Goal: Task Accomplishment & Management: Use online tool/utility

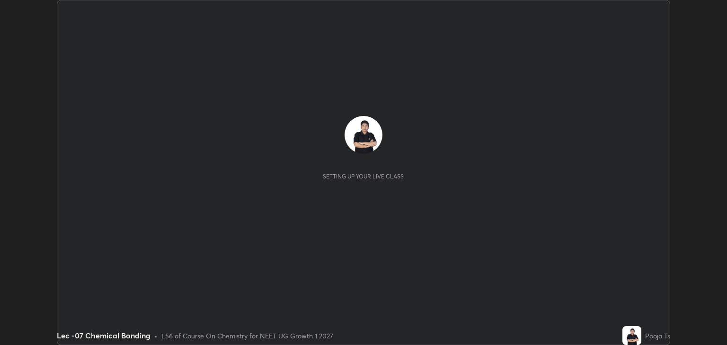
scroll to position [345, 726]
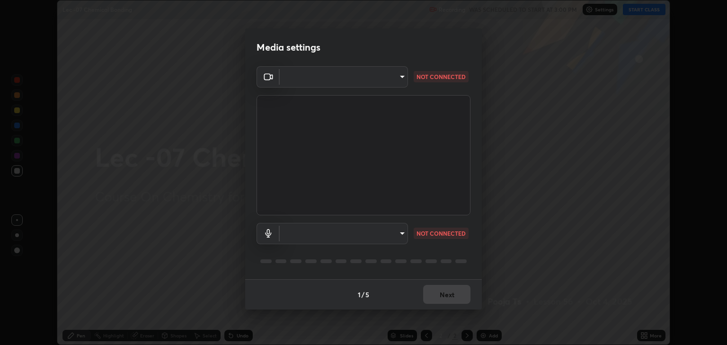
type input "6889e5757fad77820649456bc3a7e4ae290f4e048e3f3cb88d02d5782dedffd8"
type input "default"
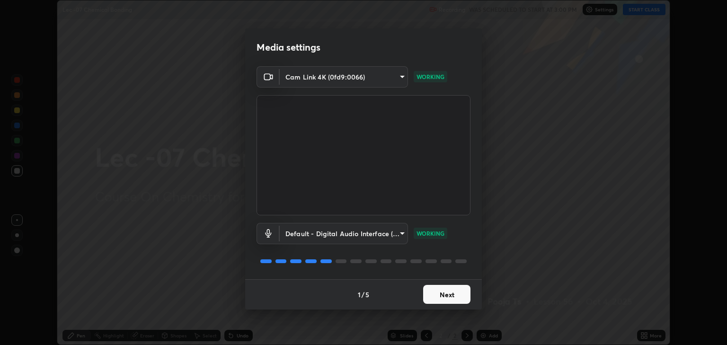
click at [434, 293] on button "Next" at bounding box center [446, 294] width 47 height 19
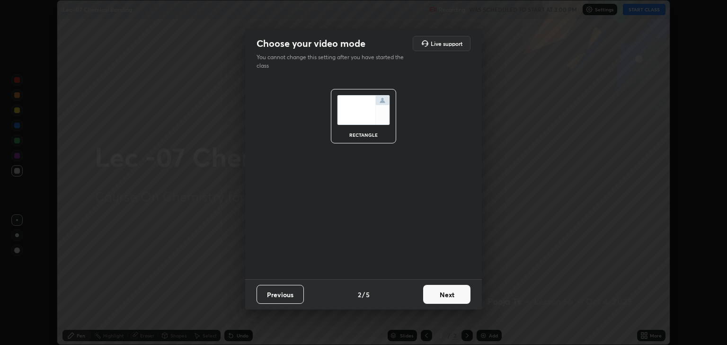
click at [447, 297] on button "Next" at bounding box center [446, 294] width 47 height 19
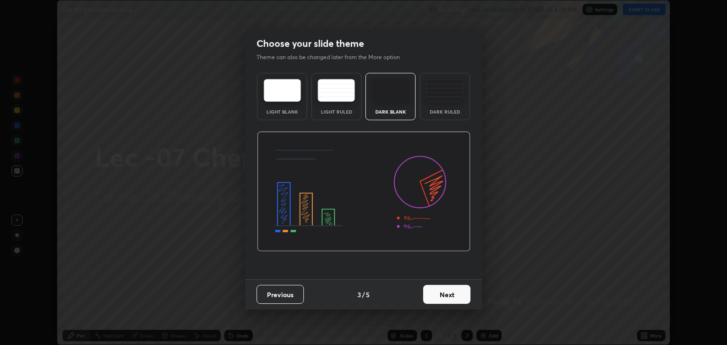
click at [454, 290] on button "Next" at bounding box center [446, 294] width 47 height 19
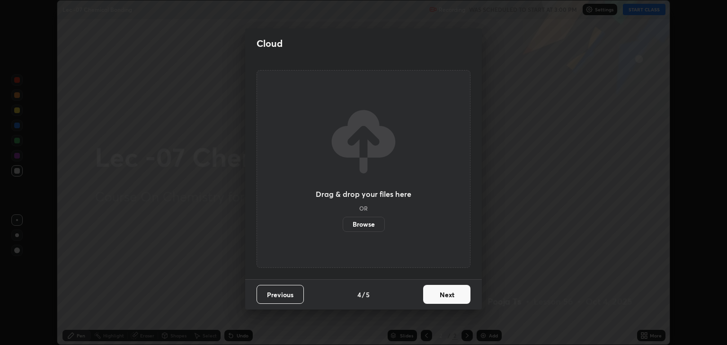
click at [457, 295] on button "Next" at bounding box center [446, 294] width 47 height 19
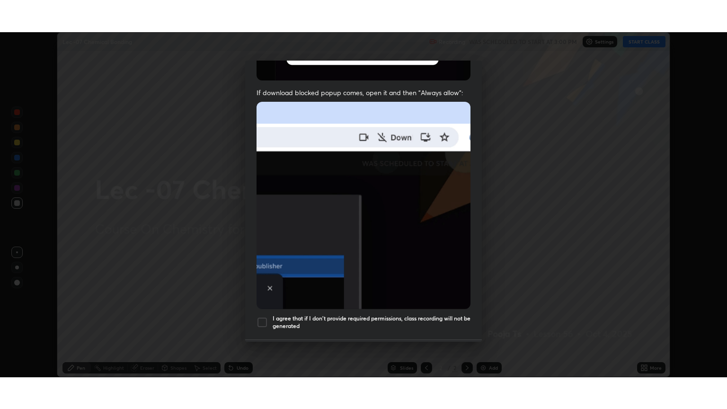
scroll to position [192, 0]
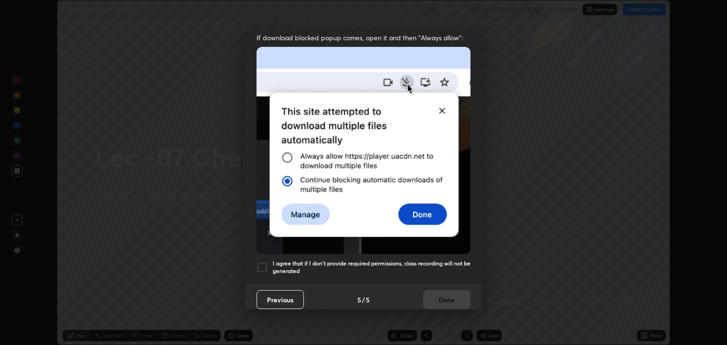
click at [259, 262] on div at bounding box center [261, 267] width 11 height 11
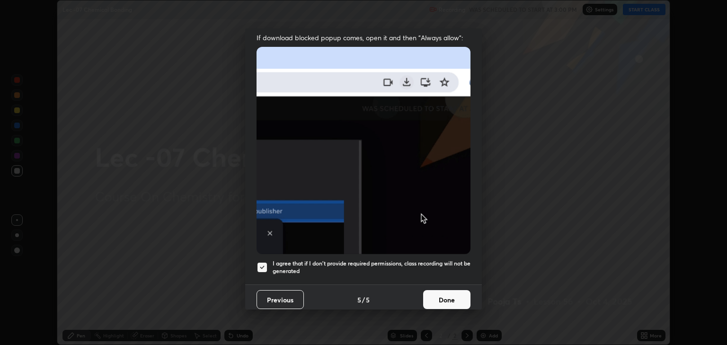
click at [439, 297] on button "Done" at bounding box center [446, 299] width 47 height 19
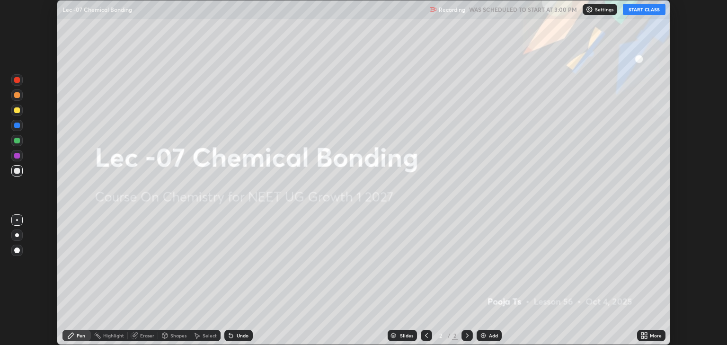
click at [632, 14] on button "START CLASS" at bounding box center [644, 9] width 43 height 11
click at [645, 334] on icon at bounding box center [645, 334] width 2 height 2
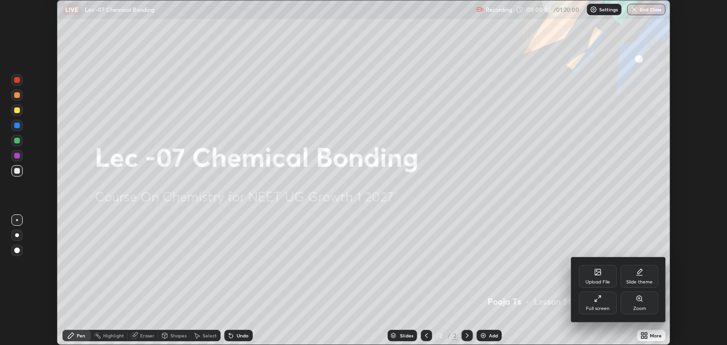
click at [601, 302] on div "Full screen" at bounding box center [598, 302] width 38 height 23
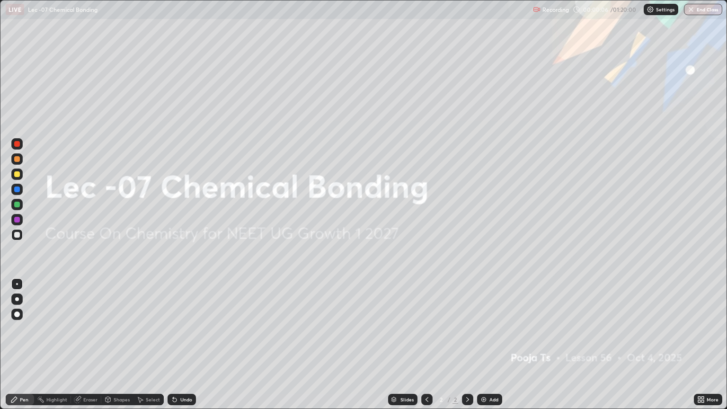
scroll to position [409, 727]
click at [499, 344] on div "Add" at bounding box center [489, 399] width 25 height 11
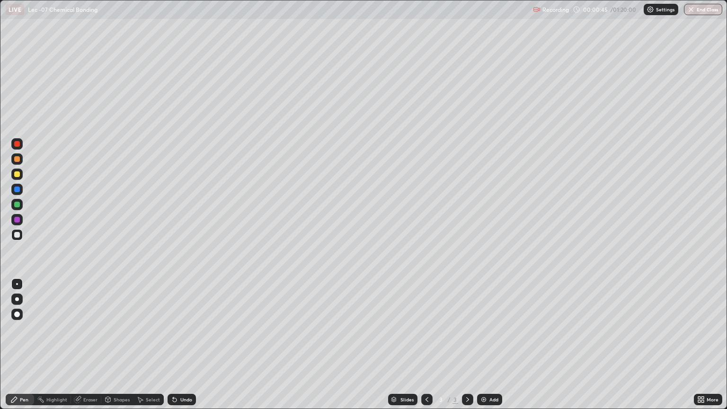
click at [22, 179] on div at bounding box center [16, 174] width 11 height 15
click at [117, 344] on div "Shapes" at bounding box center [117, 399] width 32 height 11
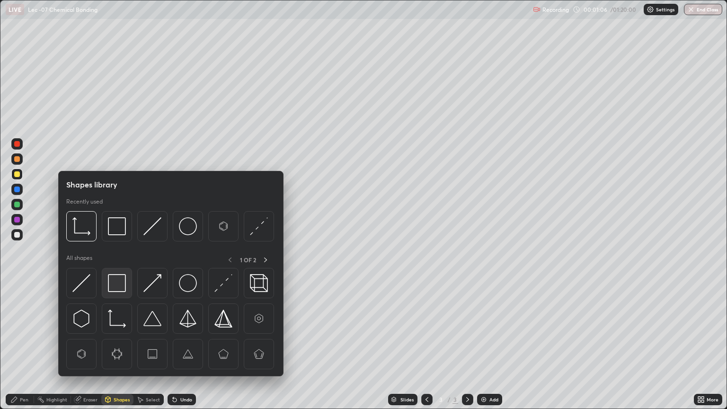
click at [128, 281] on div at bounding box center [117, 283] width 30 height 30
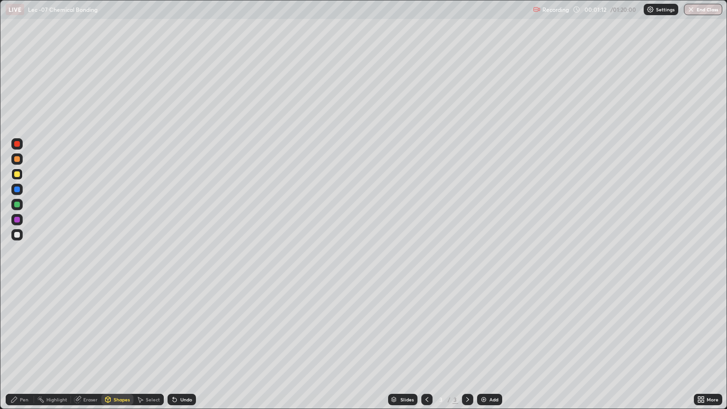
click at [23, 344] on div "Pen" at bounding box center [24, 399] width 9 height 5
click at [20, 236] on div at bounding box center [16, 234] width 11 height 11
click at [180, 344] on div "Undo" at bounding box center [186, 399] width 12 height 5
click at [177, 344] on div "Undo" at bounding box center [181, 399] width 28 height 11
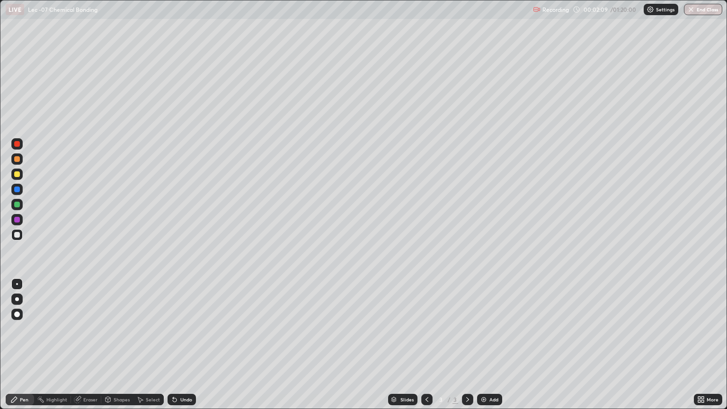
click at [177, 344] on div "Undo" at bounding box center [181, 399] width 28 height 11
click at [177, 344] on icon at bounding box center [175, 399] width 8 height 8
click at [177, 344] on div "Undo" at bounding box center [181, 399] width 28 height 11
click at [176, 344] on icon at bounding box center [175, 399] width 8 height 8
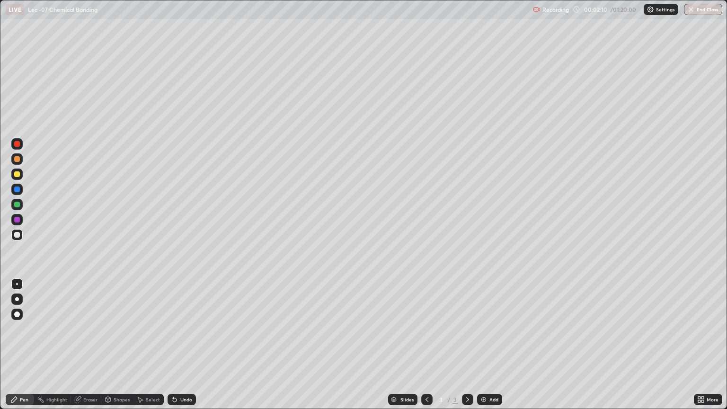
click at [176, 344] on icon at bounding box center [175, 399] width 8 height 8
click at [173, 344] on icon at bounding box center [173, 397] width 1 height 1
click at [486, 344] on div "Add" at bounding box center [489, 399] width 25 height 11
click at [151, 344] on div "Select" at bounding box center [153, 399] width 14 height 5
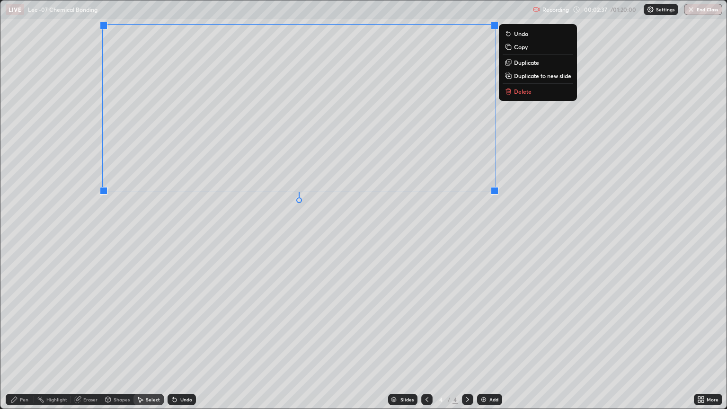
click at [25, 344] on div "Pen" at bounding box center [20, 399] width 28 height 11
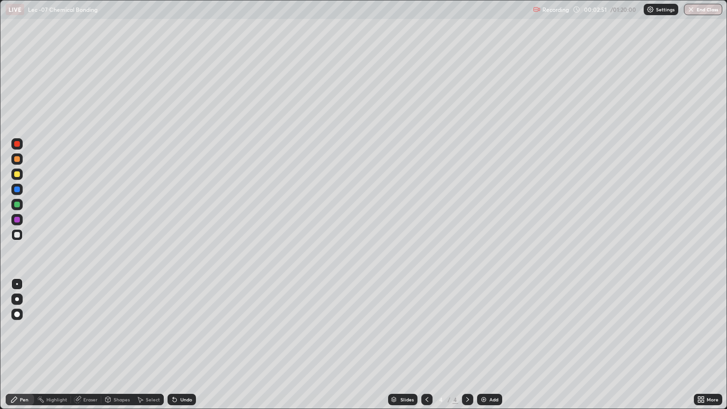
click at [179, 344] on div "Undo" at bounding box center [181, 399] width 28 height 11
click at [176, 344] on icon at bounding box center [175, 399] width 8 height 8
click at [173, 344] on icon at bounding box center [175, 400] width 4 height 4
click at [138, 344] on icon at bounding box center [140, 399] width 8 height 8
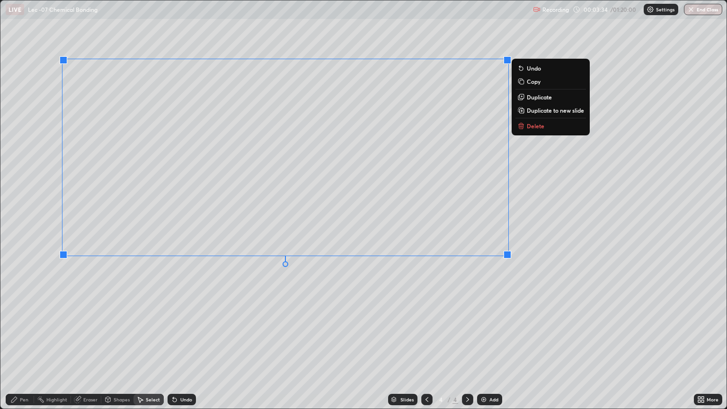
click at [356, 314] on div "0 ° Undo Copy Duplicate Duplicate to new slide Delete" at bounding box center [363, 204] width 726 height 408
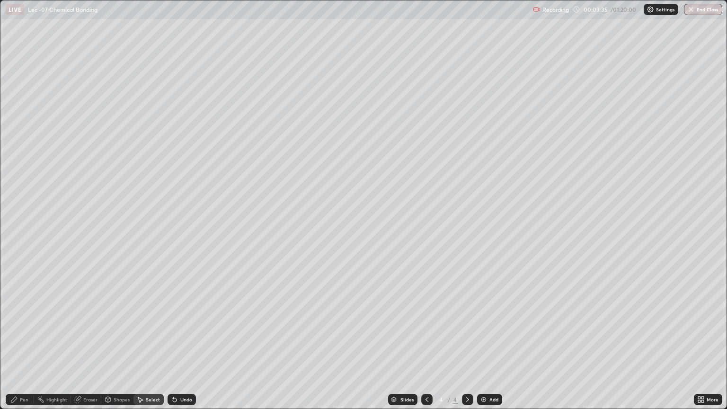
click at [30, 344] on div "Pen" at bounding box center [20, 399] width 28 height 11
click at [482, 344] on img at bounding box center [484, 399] width 8 height 8
click at [17, 174] on div at bounding box center [17, 174] width 6 height 6
click at [18, 235] on div at bounding box center [17, 235] width 6 height 6
click at [148, 344] on div "Select" at bounding box center [153, 399] width 14 height 5
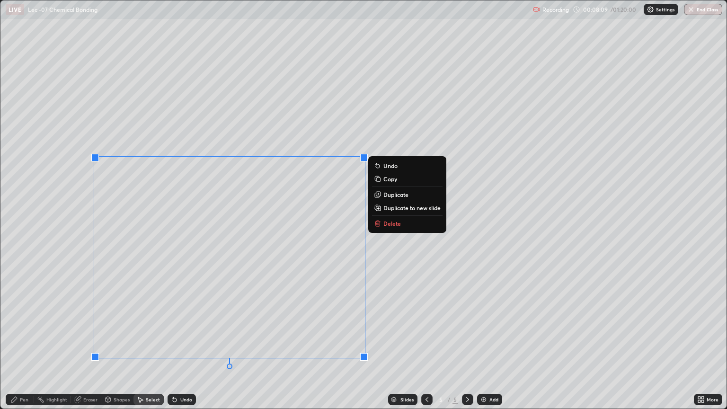
click at [184, 344] on div "0 ° Undo Copy Duplicate Duplicate to new slide Delete" at bounding box center [363, 204] width 726 height 408
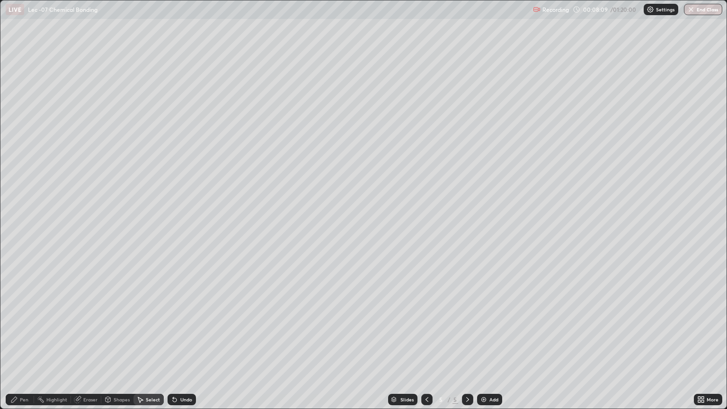
click at [84, 344] on div "Eraser" at bounding box center [90, 399] width 14 height 5
click at [22, 344] on div "Pen" at bounding box center [24, 399] width 9 height 5
click at [21, 157] on div at bounding box center [16, 158] width 11 height 11
click at [157, 344] on div "Select" at bounding box center [148, 399] width 30 height 11
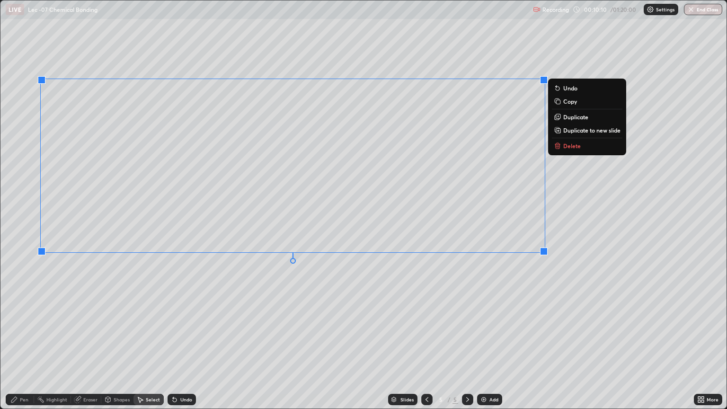
click at [28, 344] on div "Pen" at bounding box center [20, 399] width 28 height 11
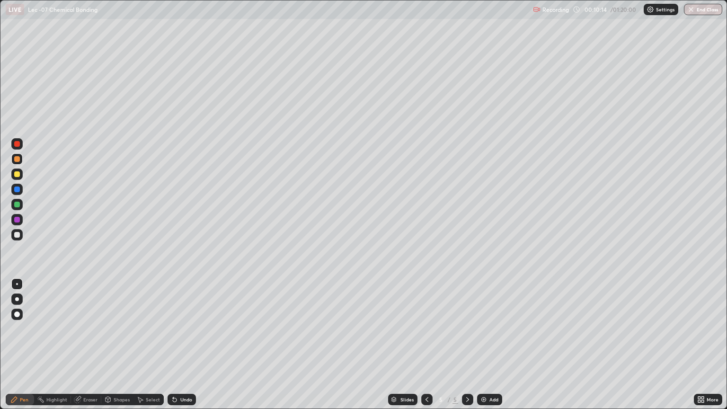
click at [181, 344] on div "Undo" at bounding box center [186, 399] width 12 height 5
click at [22, 176] on div at bounding box center [16, 173] width 11 height 11
click at [146, 344] on div "Select" at bounding box center [153, 399] width 14 height 5
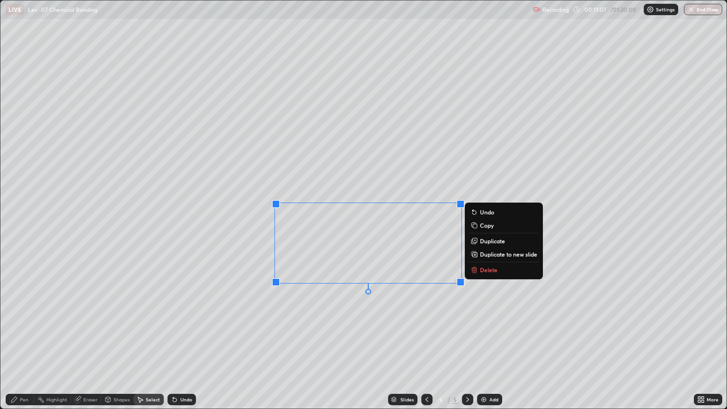
click at [324, 316] on div "0 ° Undo Copy Duplicate Duplicate to new slide Delete" at bounding box center [363, 204] width 726 height 408
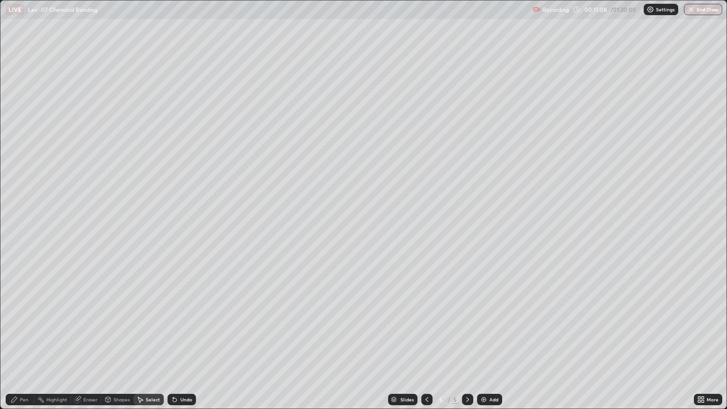
click at [27, 344] on div "Pen" at bounding box center [24, 399] width 9 height 5
click at [17, 205] on div at bounding box center [17, 205] width 6 height 6
click at [142, 344] on icon at bounding box center [140, 399] width 8 height 8
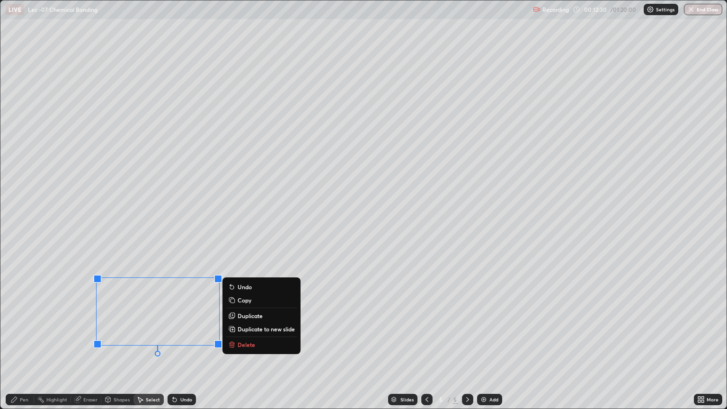
click at [22, 344] on div "Pen" at bounding box center [20, 399] width 28 height 11
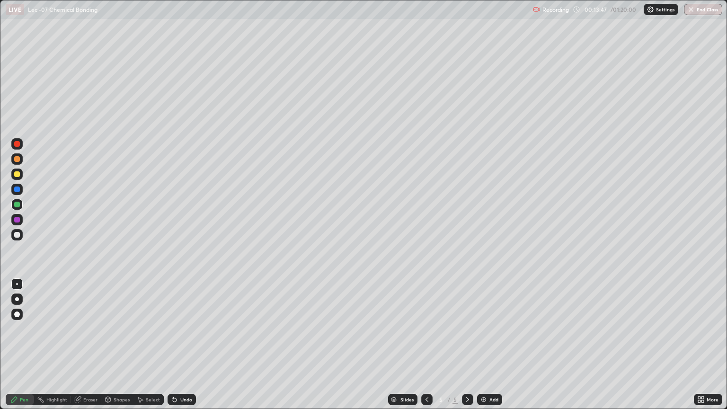
click at [151, 344] on div "Select" at bounding box center [148, 399] width 30 height 11
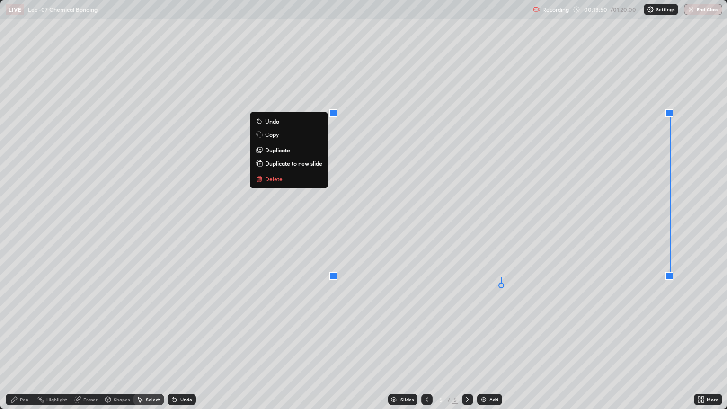
click at [349, 323] on div "0 ° Undo Copy Duplicate Duplicate to new slide Delete" at bounding box center [363, 204] width 726 height 408
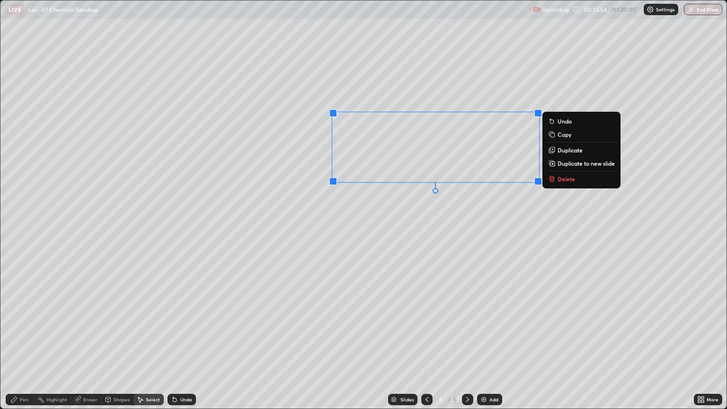
click at [424, 322] on div "0 ° Undo Copy Duplicate Duplicate to new slide Delete" at bounding box center [363, 204] width 726 height 408
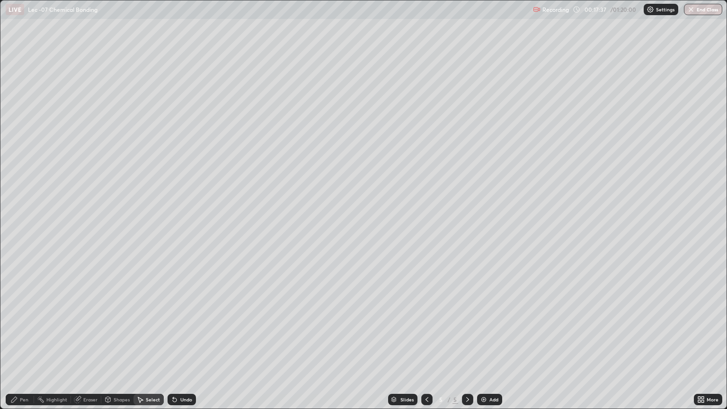
click at [488, 344] on div "Add" at bounding box center [489, 399] width 25 height 11
click at [174, 122] on div "0 ° Undo Copy Duplicate Duplicate to new slide Delete" at bounding box center [363, 204] width 726 height 408
click at [22, 344] on div "Pen" at bounding box center [24, 399] width 9 height 5
click at [427, 344] on icon at bounding box center [427, 399] width 8 height 8
click at [466, 344] on icon at bounding box center [468, 399] width 8 height 8
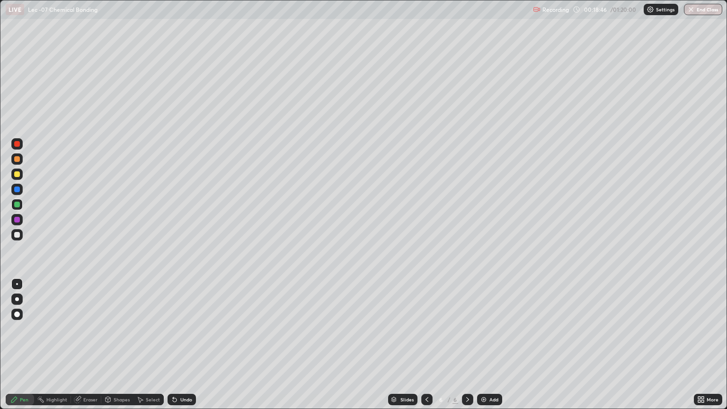
click at [146, 344] on div "Select" at bounding box center [153, 399] width 14 height 5
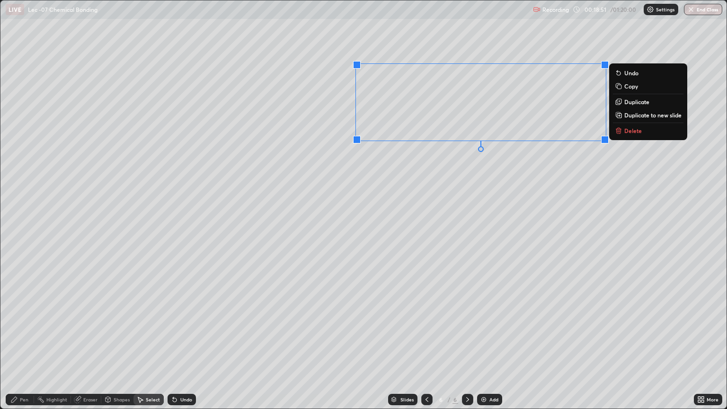
click at [25, 344] on div "Pen" at bounding box center [24, 399] width 9 height 5
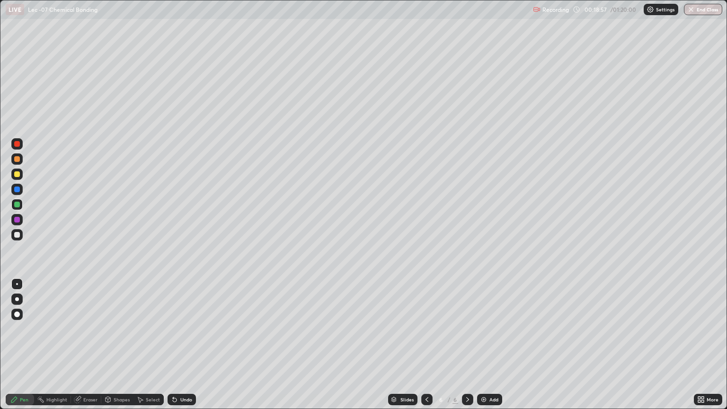
click at [20, 174] on div at bounding box center [16, 173] width 11 height 11
click at [18, 233] on div at bounding box center [17, 235] width 6 height 6
click at [17, 175] on div at bounding box center [17, 174] width 6 height 6
click at [17, 204] on div at bounding box center [17, 205] width 6 height 6
click at [17, 222] on div at bounding box center [17, 220] width 6 height 6
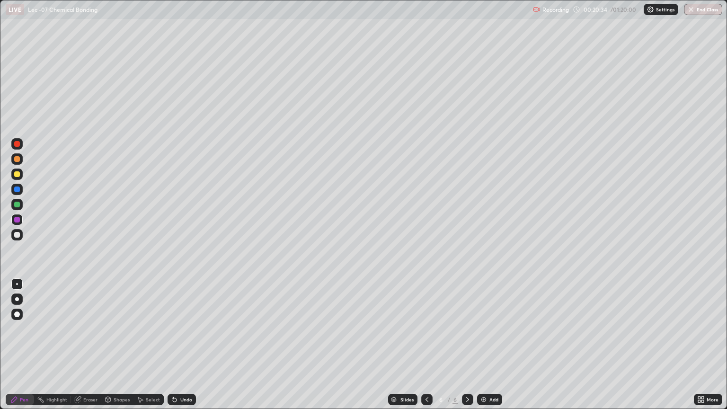
click at [90, 344] on div "Eraser" at bounding box center [90, 399] width 14 height 5
click at [19, 344] on div "Pen" at bounding box center [20, 399] width 28 height 11
click at [487, 344] on div "Add" at bounding box center [489, 399] width 25 height 11
click at [426, 344] on icon at bounding box center [427, 399] width 8 height 8
click at [106, 344] on icon at bounding box center [107, 398] width 5 height 1
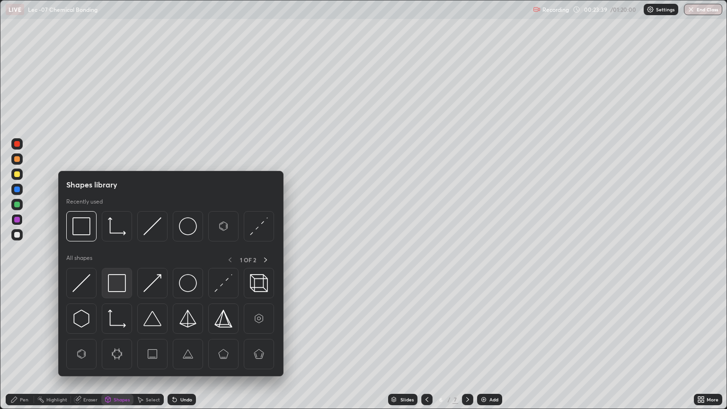
click at [112, 286] on img at bounding box center [117, 283] width 18 height 18
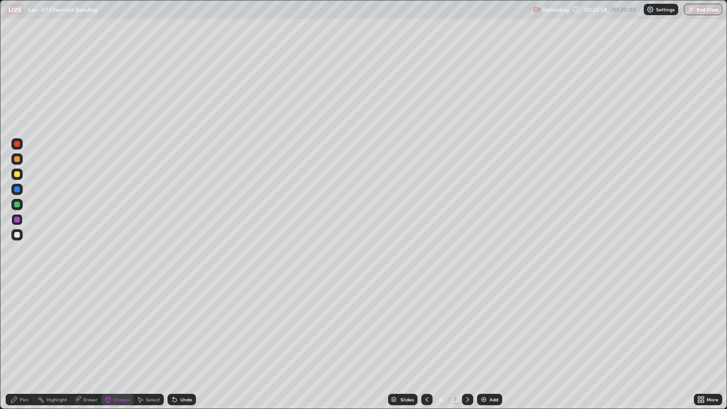
click at [466, 344] on icon at bounding box center [468, 399] width 8 height 8
click at [21, 237] on div at bounding box center [16, 234] width 11 height 11
click at [179, 344] on div "Undo" at bounding box center [181, 399] width 28 height 11
click at [173, 344] on icon at bounding box center [173, 397] width 1 height 1
click at [26, 344] on div "Pen" at bounding box center [20, 399] width 28 height 11
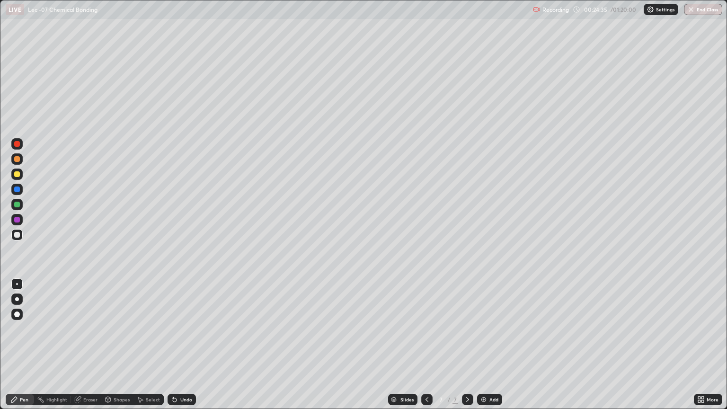
click at [78, 344] on icon at bounding box center [77, 399] width 6 height 6
click at [19, 344] on div "Pen" at bounding box center [20, 399] width 28 height 11
click at [176, 344] on icon at bounding box center [175, 399] width 8 height 8
click at [173, 344] on icon at bounding box center [175, 400] width 4 height 4
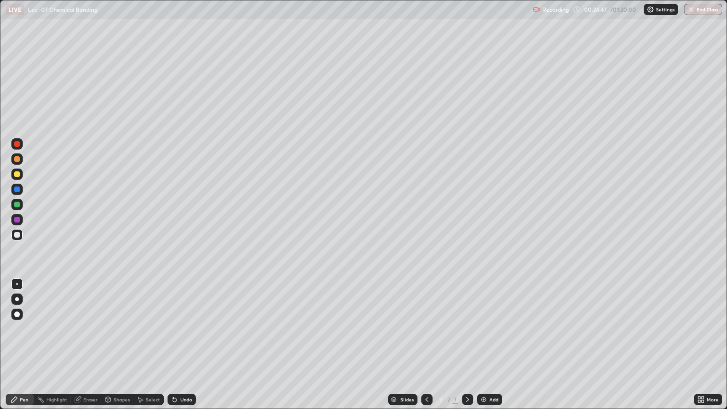
click at [171, 344] on icon at bounding box center [175, 399] width 8 height 8
click at [18, 204] on div at bounding box center [17, 205] width 6 height 6
click at [150, 344] on div "Select" at bounding box center [148, 399] width 30 height 11
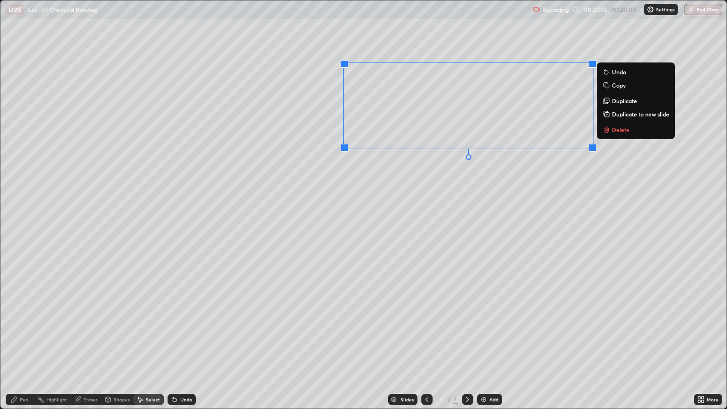
click at [31, 344] on div "Pen" at bounding box center [20, 399] width 28 height 11
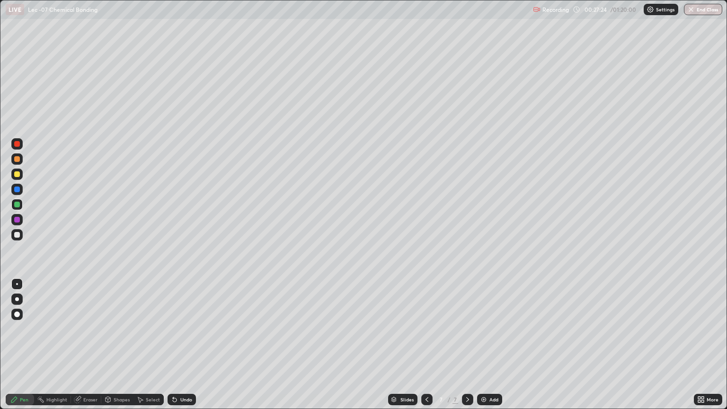
click at [20, 175] on div at bounding box center [16, 173] width 11 height 11
click at [17, 159] on div at bounding box center [17, 159] width 6 height 6
click at [188, 344] on div "Undo" at bounding box center [186, 399] width 12 height 5
click at [152, 344] on div "Select" at bounding box center [148, 399] width 30 height 11
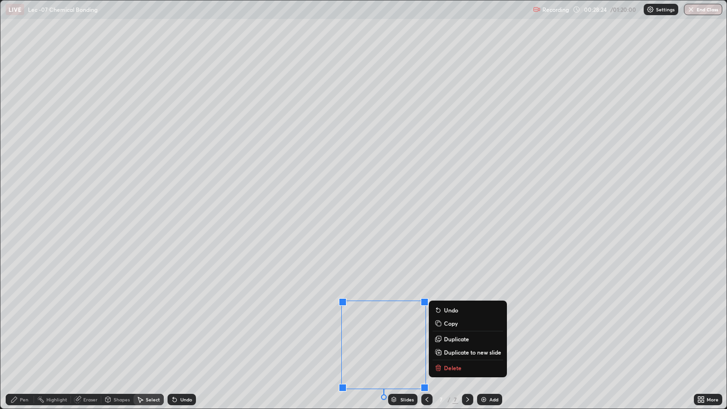
click at [413, 338] on div "0 ° Undo Copy Duplicate Duplicate to new slide Delete" at bounding box center [363, 204] width 726 height 408
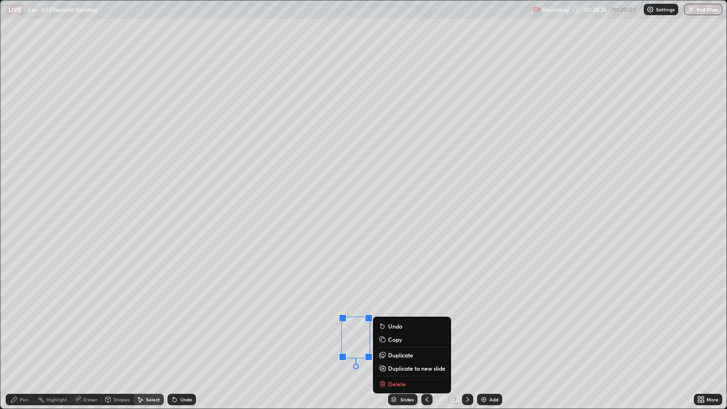
click at [322, 324] on div "0 ° Undo Copy Duplicate Duplicate to new slide Delete" at bounding box center [363, 204] width 726 height 408
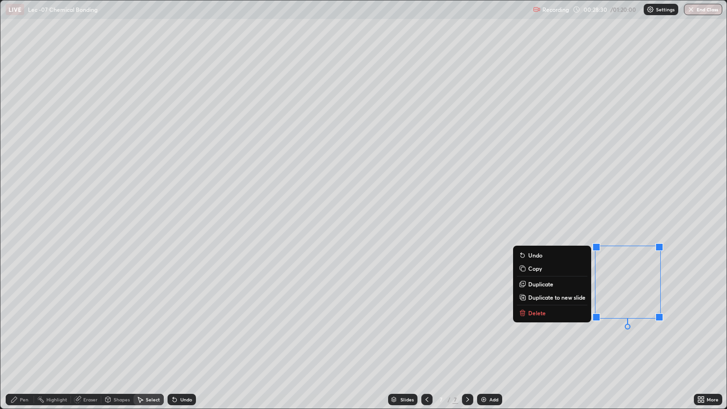
click at [566, 344] on div "0 ° Undo Copy Duplicate Duplicate to new slide Delete" at bounding box center [363, 204] width 726 height 408
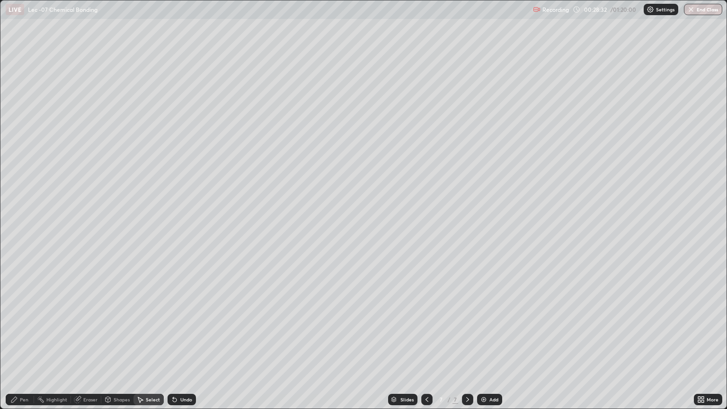
click at [21, 344] on div "Pen" at bounding box center [24, 399] width 9 height 5
click at [483, 344] on div "Add" at bounding box center [489, 399] width 25 height 11
click at [426, 344] on icon at bounding box center [427, 399] width 8 height 8
click at [484, 344] on img at bounding box center [484, 399] width 8 height 8
click at [21, 237] on div at bounding box center [16, 234] width 11 height 11
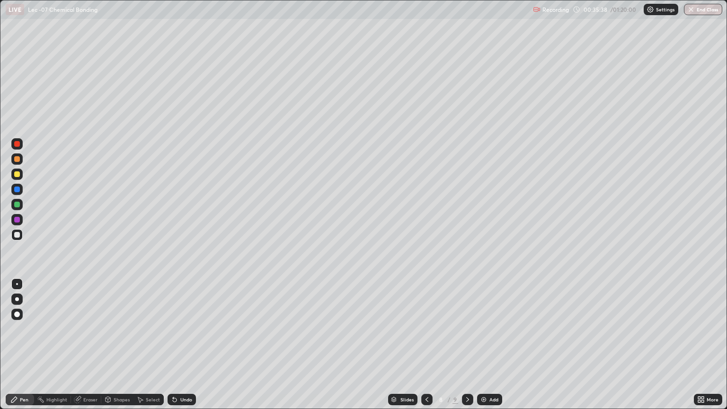
click at [471, 344] on div at bounding box center [467, 399] width 11 height 11
click at [19, 176] on div at bounding box center [17, 174] width 6 height 6
click at [20, 190] on div at bounding box center [16, 189] width 11 height 11
click at [22, 208] on div at bounding box center [16, 204] width 11 height 15
click at [17, 238] on div at bounding box center [16, 234] width 11 height 11
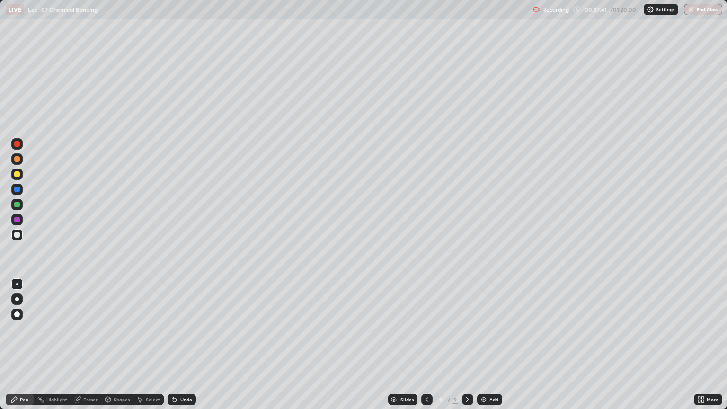
click at [189, 344] on div "Undo" at bounding box center [180, 399] width 32 height 19
click at [22, 205] on div at bounding box center [16, 204] width 11 height 11
click at [494, 344] on div "Add" at bounding box center [493, 399] width 9 height 5
click at [175, 344] on div "Undo" at bounding box center [181, 399] width 28 height 11
click at [174, 344] on icon at bounding box center [175, 400] width 4 height 4
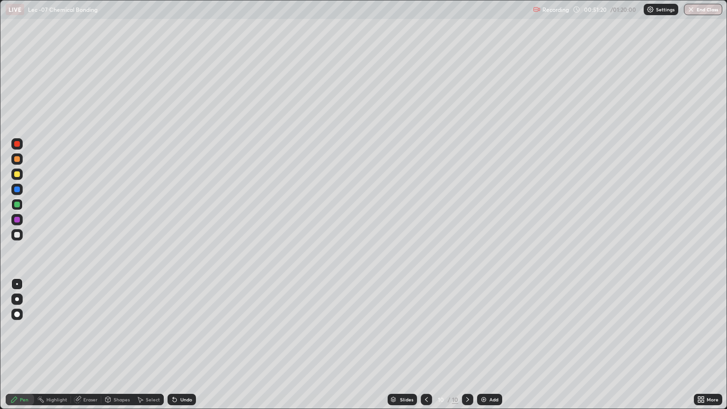
click at [173, 344] on icon at bounding box center [173, 397] width 1 height 1
click at [173, 344] on icon at bounding box center [175, 400] width 4 height 4
click at [487, 344] on div "Add" at bounding box center [489, 399] width 25 height 11
click at [21, 237] on div at bounding box center [16, 234] width 11 height 11
click at [483, 344] on img at bounding box center [484, 399] width 8 height 8
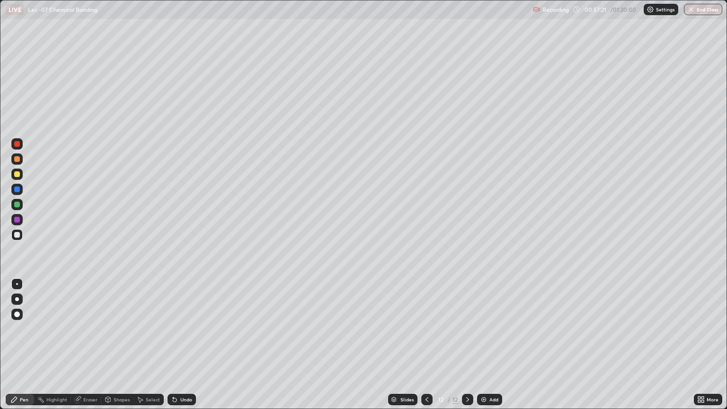
click at [19, 174] on div at bounding box center [17, 174] width 6 height 6
click at [21, 234] on div at bounding box center [16, 234] width 11 height 11
click at [22, 147] on div at bounding box center [16, 143] width 11 height 11
click at [149, 344] on div "Select" at bounding box center [148, 399] width 30 height 11
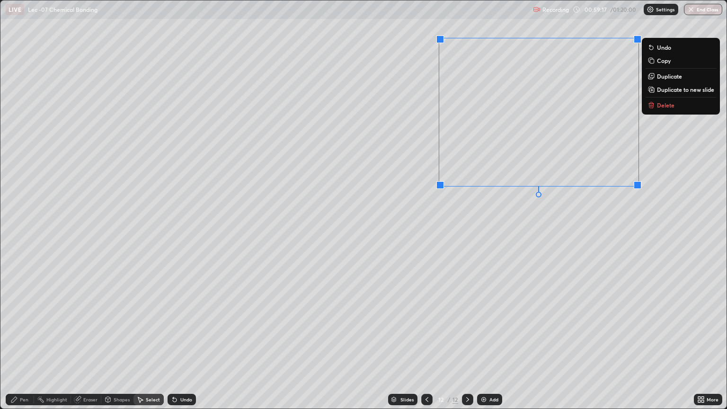
click at [21, 344] on div "Pen" at bounding box center [24, 399] width 9 height 5
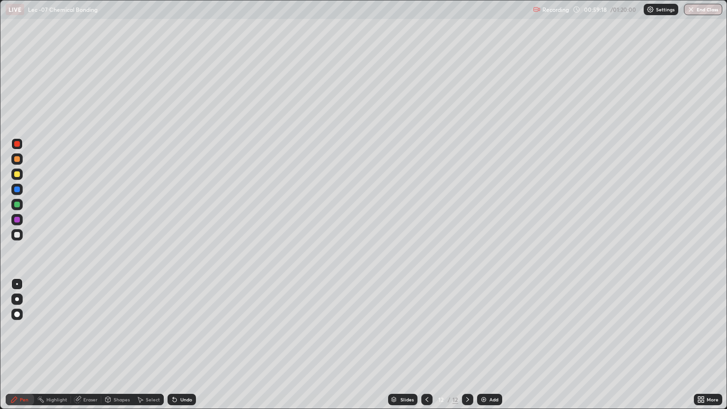
click at [21, 179] on div at bounding box center [16, 173] width 11 height 11
click at [18, 159] on div at bounding box center [17, 159] width 6 height 6
click at [485, 344] on img at bounding box center [484, 399] width 8 height 8
click at [18, 237] on div at bounding box center [17, 235] width 6 height 6
click at [18, 176] on div at bounding box center [17, 174] width 6 height 6
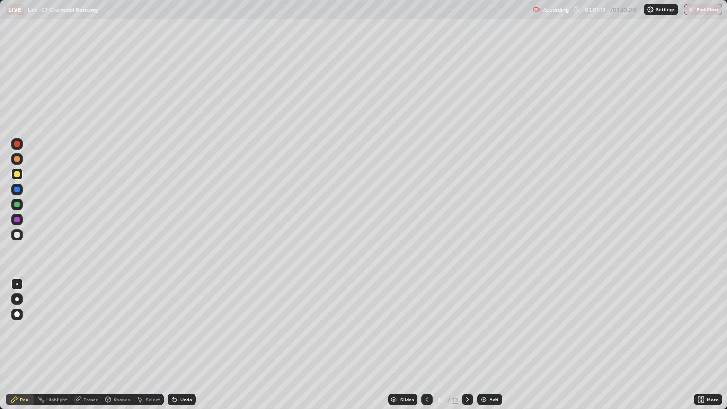
click at [18, 237] on div at bounding box center [17, 235] width 6 height 6
click at [20, 176] on div at bounding box center [16, 173] width 11 height 11
click at [119, 344] on div "Shapes" at bounding box center [122, 399] width 16 height 5
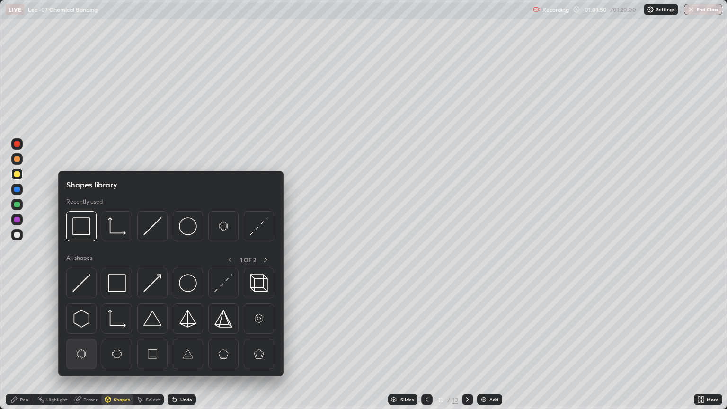
click at [87, 344] on img at bounding box center [81, 354] width 18 height 18
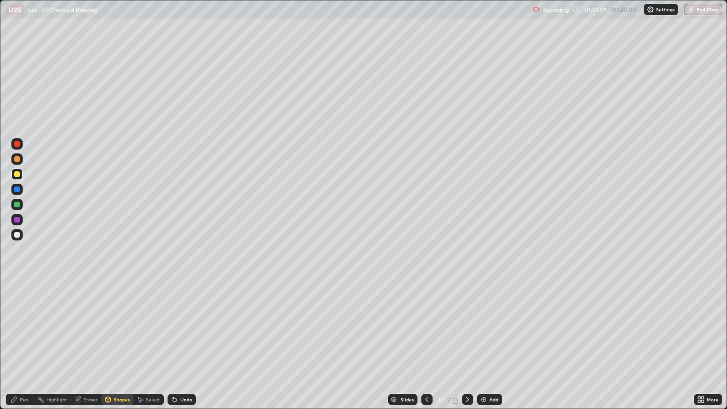
click at [24, 344] on div "Pen" at bounding box center [24, 399] width 9 height 5
click at [20, 237] on div at bounding box center [16, 234] width 11 height 11
click at [488, 344] on div "Add" at bounding box center [489, 399] width 25 height 11
click at [118, 344] on div "Shapes" at bounding box center [122, 399] width 16 height 5
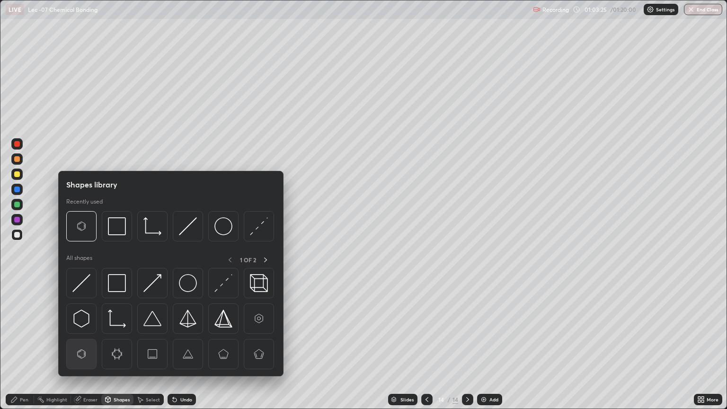
click at [88, 344] on img at bounding box center [81, 354] width 18 height 18
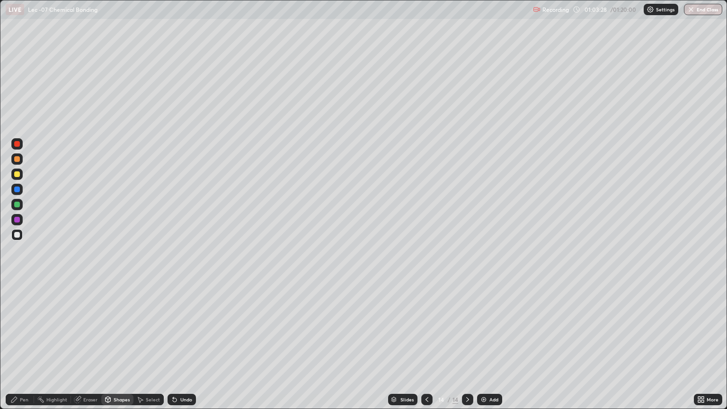
click at [181, 344] on div "Undo" at bounding box center [186, 399] width 12 height 5
click at [25, 344] on div "Pen" at bounding box center [20, 399] width 28 height 11
click at [180, 344] on div "Undo" at bounding box center [186, 399] width 12 height 5
click at [181, 344] on div "Undo" at bounding box center [181, 399] width 28 height 11
click at [180, 344] on div "Undo" at bounding box center [181, 399] width 28 height 11
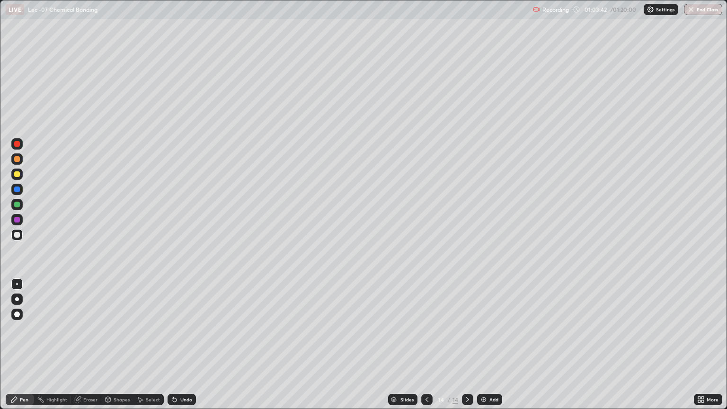
click at [181, 344] on div "Undo" at bounding box center [181, 399] width 28 height 11
click at [184, 344] on div "Undo" at bounding box center [181, 399] width 28 height 11
click at [182, 344] on div "Undo" at bounding box center [186, 399] width 12 height 5
click at [177, 344] on div "Undo" at bounding box center [181, 399] width 28 height 11
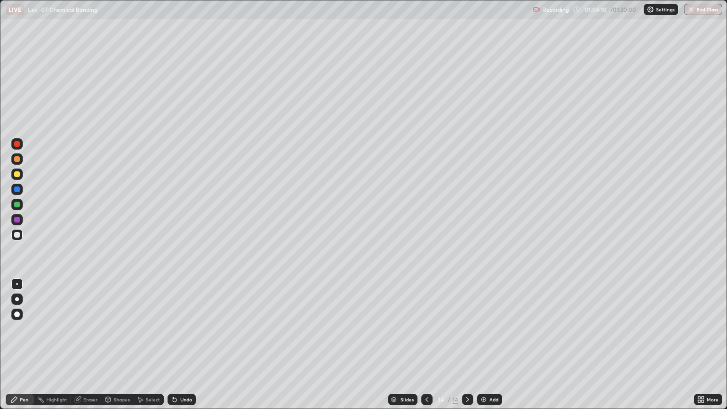
click at [182, 344] on div "Undo" at bounding box center [186, 399] width 12 height 5
click at [185, 344] on div "Undo" at bounding box center [186, 399] width 12 height 5
click at [187, 344] on div "Undo" at bounding box center [181, 399] width 28 height 11
click at [190, 344] on div "Undo" at bounding box center [181, 399] width 28 height 11
click at [191, 344] on div "Undo" at bounding box center [181, 399] width 28 height 11
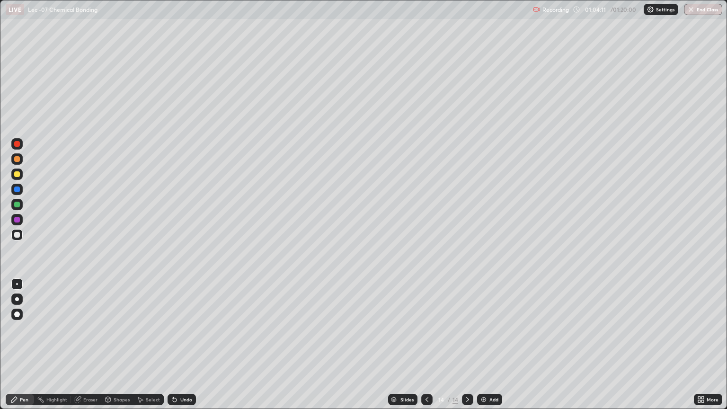
click at [193, 344] on div "Undo" at bounding box center [181, 399] width 28 height 11
click at [18, 174] on div at bounding box center [17, 174] width 6 height 6
click at [144, 344] on div "Select" at bounding box center [148, 399] width 30 height 11
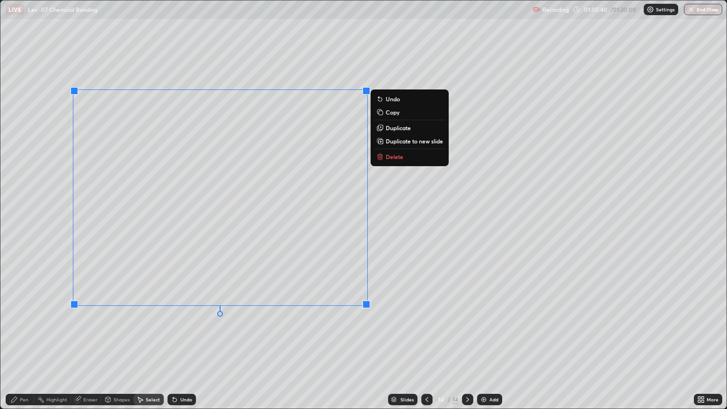
click at [26, 344] on div "Pen" at bounding box center [20, 399] width 28 height 11
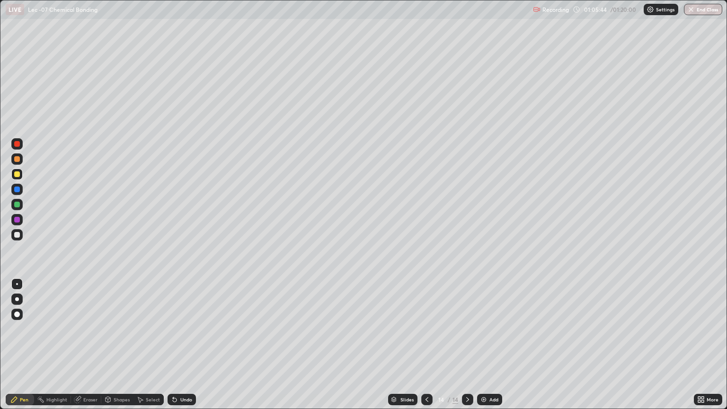
click at [180, 344] on div "Undo" at bounding box center [186, 399] width 12 height 5
click at [178, 344] on div "Undo" at bounding box center [181, 399] width 28 height 11
click at [20, 208] on div at bounding box center [16, 204] width 11 height 11
click at [19, 234] on div at bounding box center [17, 235] width 6 height 6
click at [470, 344] on div at bounding box center [467, 399] width 11 height 11
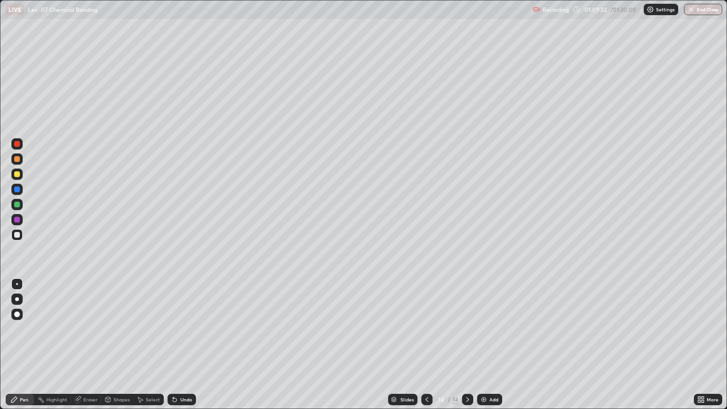
click at [489, 344] on div "Add" at bounding box center [493, 399] width 9 height 5
click at [467, 344] on div at bounding box center [467, 399] width 11 height 11
click at [149, 344] on div "Select" at bounding box center [153, 399] width 14 height 5
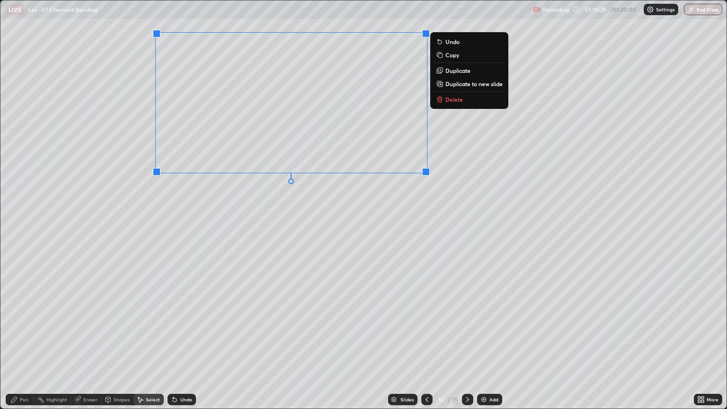
click at [24, 344] on div "Pen" at bounding box center [24, 399] width 9 height 5
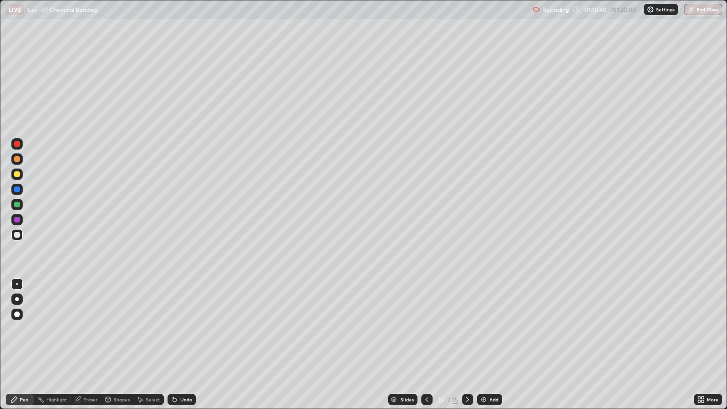
click at [87, 344] on div "Eraser" at bounding box center [90, 399] width 14 height 5
click at [22, 344] on div "Pen" at bounding box center [24, 399] width 9 height 5
click at [481, 344] on img at bounding box center [484, 399] width 8 height 8
click at [17, 175] on div at bounding box center [17, 174] width 6 height 6
click at [172, 344] on div "Undo" at bounding box center [181, 399] width 28 height 11
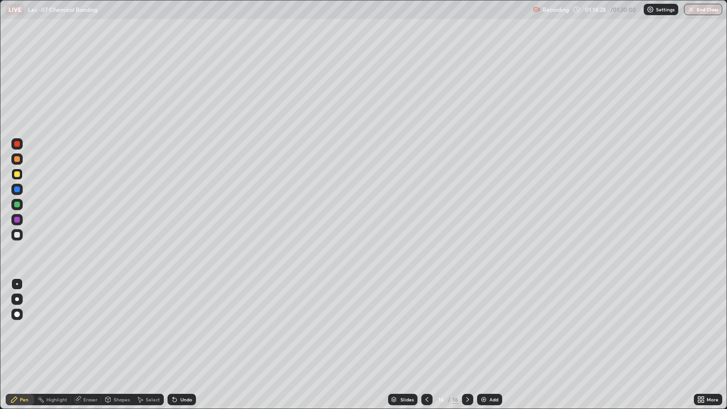
click at [173, 344] on icon at bounding box center [173, 397] width 1 height 1
click at [123, 344] on div "Shapes" at bounding box center [122, 399] width 16 height 5
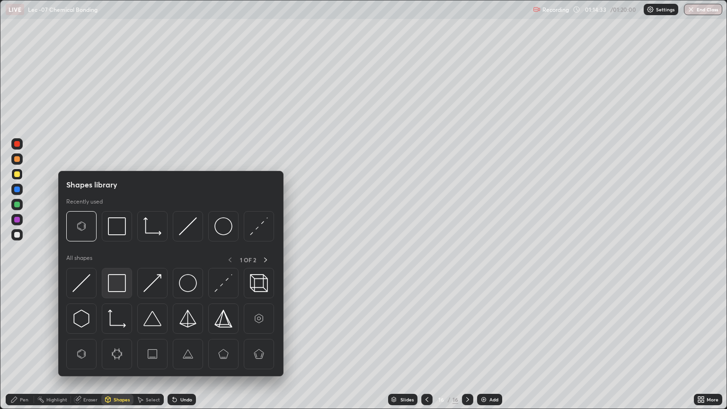
click at [121, 282] on img at bounding box center [117, 283] width 18 height 18
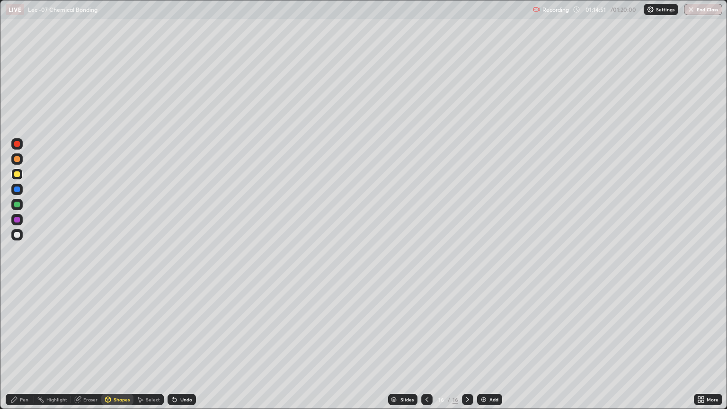
click at [18, 204] on div at bounding box center [17, 205] width 6 height 6
click at [173, 344] on icon at bounding box center [175, 400] width 4 height 4
click at [26, 344] on div "Pen" at bounding box center [24, 399] width 9 height 5
click at [173, 344] on icon at bounding box center [175, 400] width 4 height 4
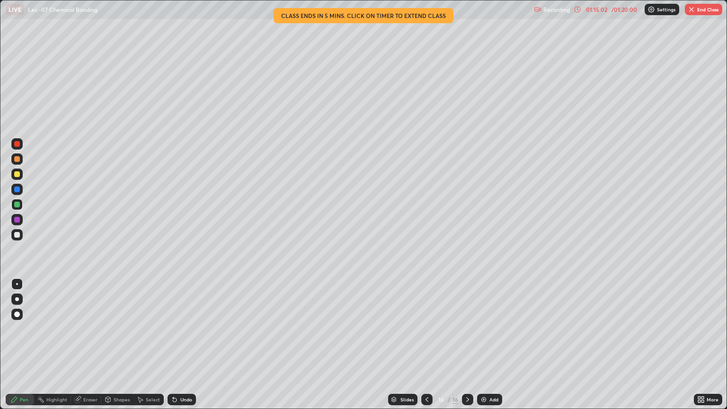
click at [145, 344] on div "Select" at bounding box center [148, 399] width 30 height 11
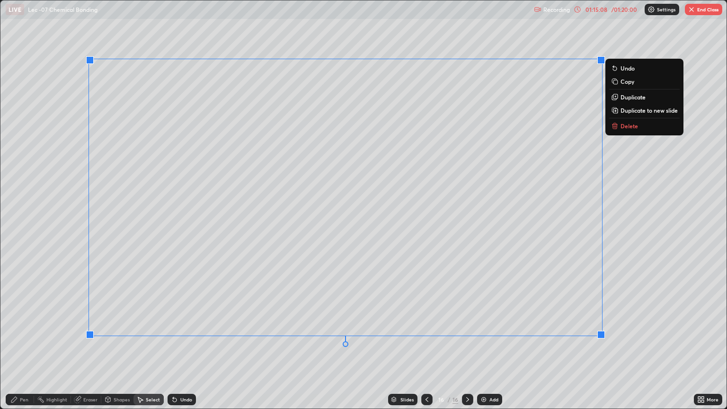
click at [597, 335] on div at bounding box center [601, 335] width 8 height 8
click at [323, 344] on div "0 ° Undo Copy Duplicate Duplicate to new slide Delete" at bounding box center [363, 204] width 726 height 408
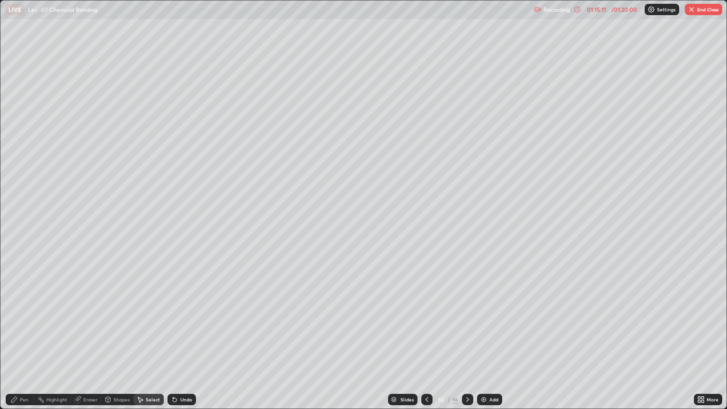
click at [21, 344] on div "Pen" at bounding box center [20, 399] width 28 height 11
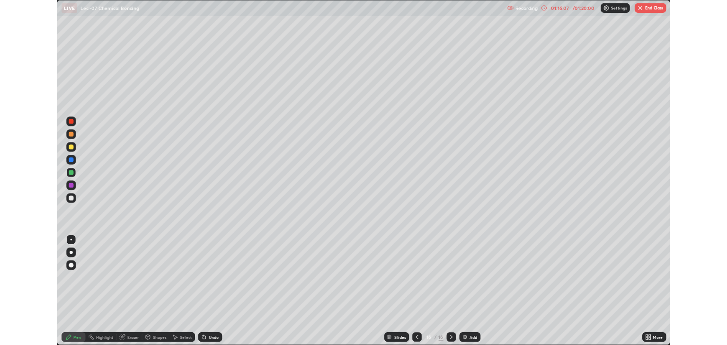
scroll to position [409, 727]
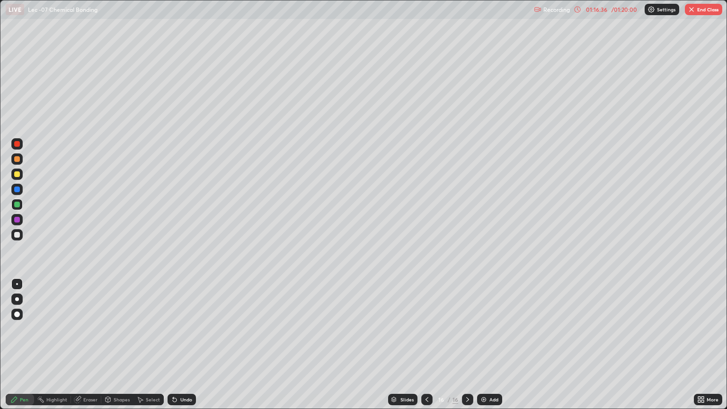
click at [21, 176] on div at bounding box center [16, 173] width 11 height 11
click at [150, 397] on div "Select" at bounding box center [153, 399] width 14 height 5
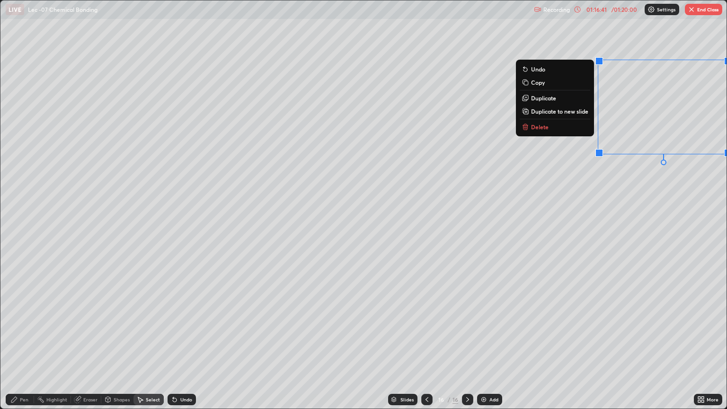
click at [25, 399] on div "Pen" at bounding box center [24, 399] width 9 height 5
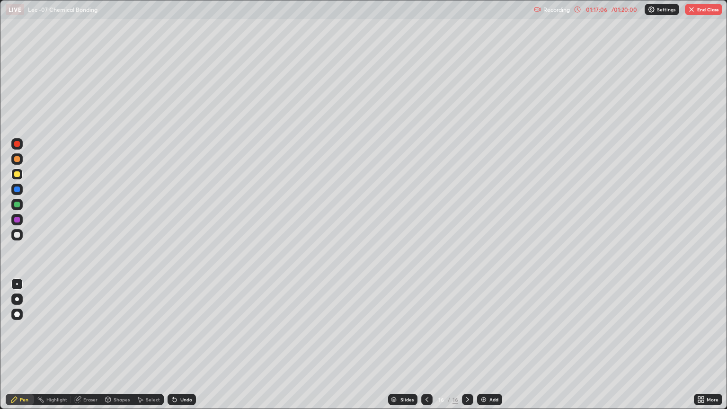
click at [176, 400] on icon at bounding box center [175, 399] width 8 height 8
click at [177, 398] on div "Undo" at bounding box center [181, 399] width 28 height 11
click at [180, 397] on div "Undo" at bounding box center [186, 399] width 12 height 5
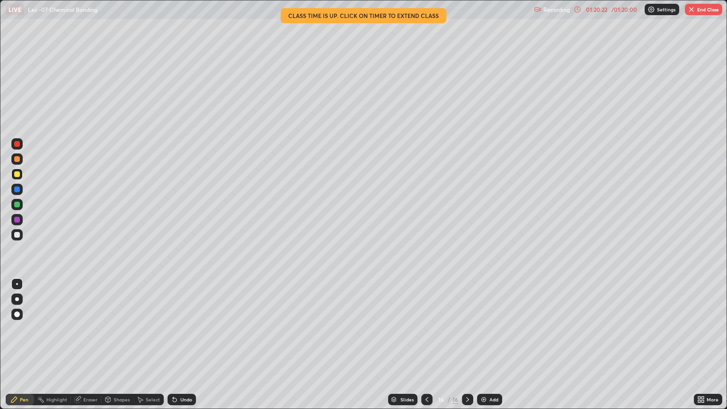
click at [22, 237] on div at bounding box center [16, 234] width 11 height 11
click at [483, 399] on img at bounding box center [484, 399] width 8 height 8
click at [18, 174] on div at bounding box center [17, 174] width 6 height 6
click at [17, 238] on div at bounding box center [16, 234] width 11 height 11
click at [21, 204] on div at bounding box center [16, 204] width 11 height 11
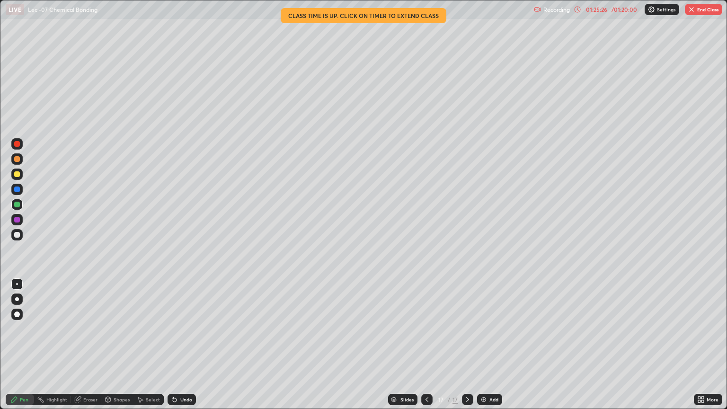
click at [539, 16] on div "Recording" at bounding box center [552, 9] width 36 height 18
click at [623, 9] on div "/ 01:20:00" at bounding box center [623, 10] width 29 height 6
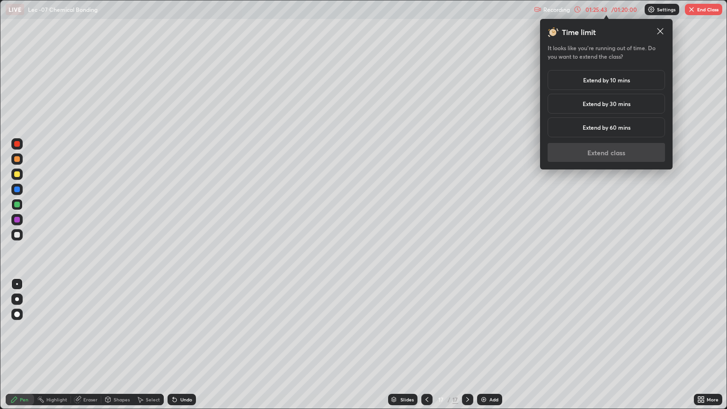
click at [634, 128] on div "Extend by 60 mins" at bounding box center [605, 127] width 117 height 20
click at [625, 157] on button "Extend class" at bounding box center [605, 152] width 117 height 19
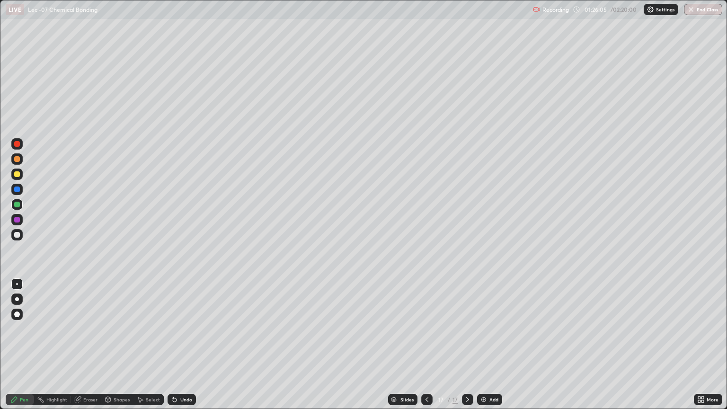
click at [483, 397] on img at bounding box center [484, 399] width 8 height 8
click at [22, 237] on div at bounding box center [16, 234] width 11 height 11
click at [492, 394] on div "Add" at bounding box center [489, 399] width 25 height 11
click at [489, 397] on div "Add" at bounding box center [493, 399] width 9 height 5
click at [22, 173] on div at bounding box center [16, 173] width 11 height 11
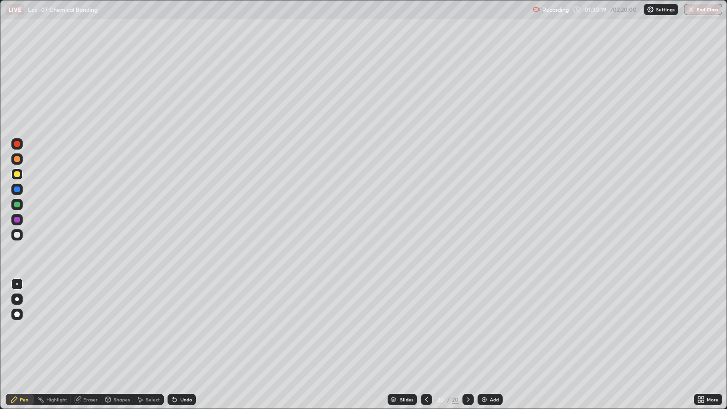
click at [21, 205] on div at bounding box center [16, 204] width 11 height 11
click at [20, 236] on div at bounding box center [16, 234] width 11 height 11
click at [21, 173] on div at bounding box center [16, 173] width 11 height 11
click at [17, 235] on div at bounding box center [17, 235] width 6 height 6
click at [497, 401] on div "Add" at bounding box center [494, 399] width 9 height 5
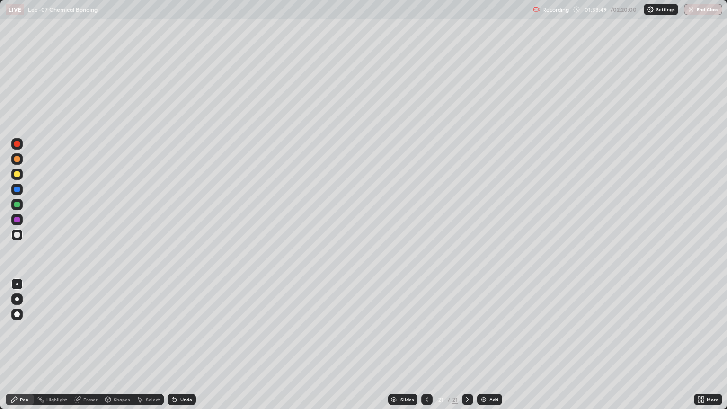
click at [17, 176] on div at bounding box center [17, 174] width 6 height 6
click at [425, 399] on icon at bounding box center [426, 399] width 3 height 5
click at [427, 396] on icon at bounding box center [427, 399] width 8 height 8
click at [428, 395] on icon at bounding box center [427, 399] width 8 height 8
click at [429, 395] on icon at bounding box center [427, 399] width 8 height 8
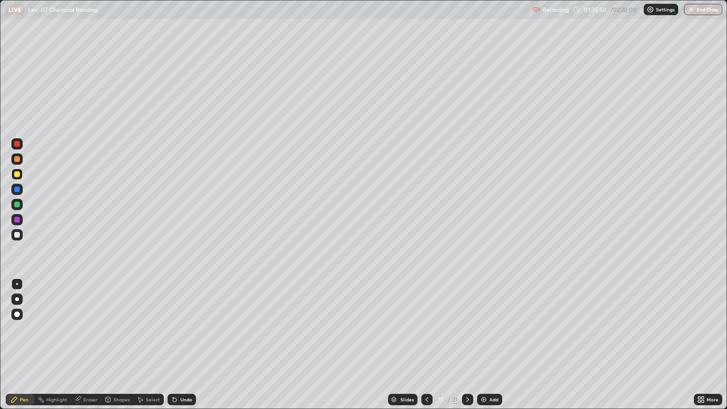
click at [477, 398] on div "Add" at bounding box center [489, 399] width 25 height 11
click at [470, 397] on icon at bounding box center [468, 399] width 8 height 8
click at [466, 399] on icon at bounding box center [468, 399] width 8 height 8
click at [466, 401] on icon at bounding box center [468, 399] width 8 height 8
click at [466, 400] on icon at bounding box center [467, 399] width 3 height 5
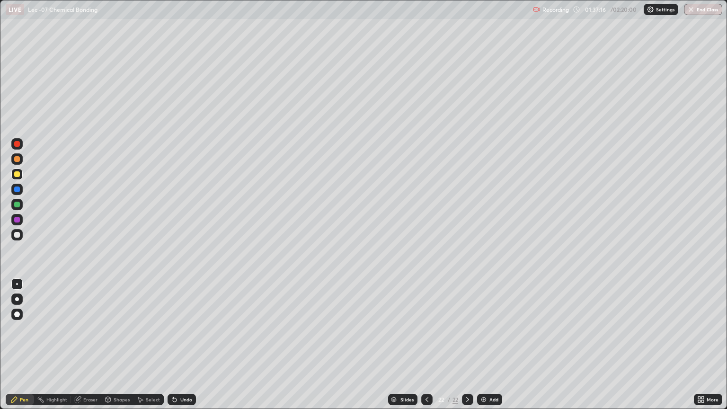
click at [82, 398] on div "Eraser" at bounding box center [86, 399] width 30 height 11
click at [27, 403] on div "Pen" at bounding box center [20, 399] width 28 height 11
click at [483, 399] on img at bounding box center [484, 399] width 8 height 8
click at [176, 398] on icon at bounding box center [175, 399] width 8 height 8
click at [421, 397] on div at bounding box center [426, 399] width 11 height 11
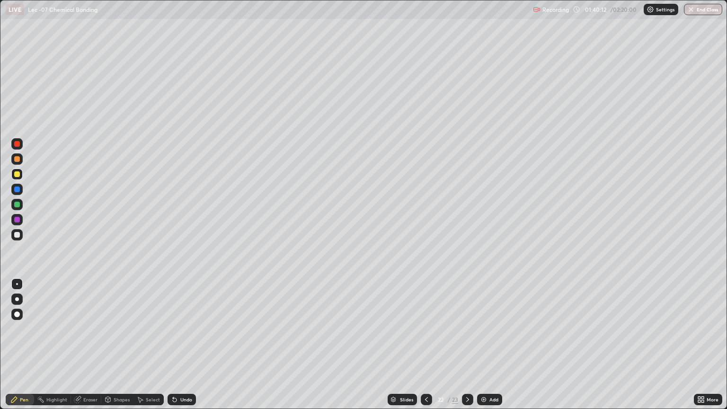
click at [699, 397] on icon at bounding box center [699, 397] width 2 height 2
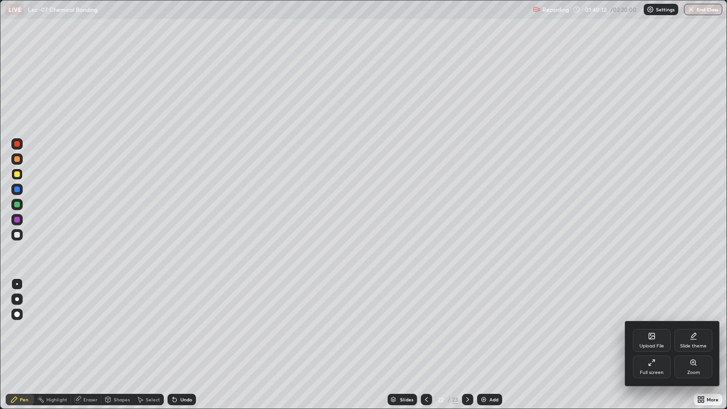
click at [651, 367] on div "Full screen" at bounding box center [651, 366] width 38 height 23
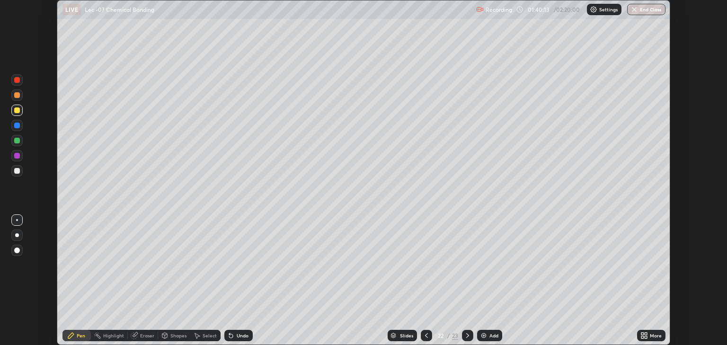
scroll to position [46962, 46580]
click at [645, 8] on button "End Class" at bounding box center [646, 9] width 38 height 11
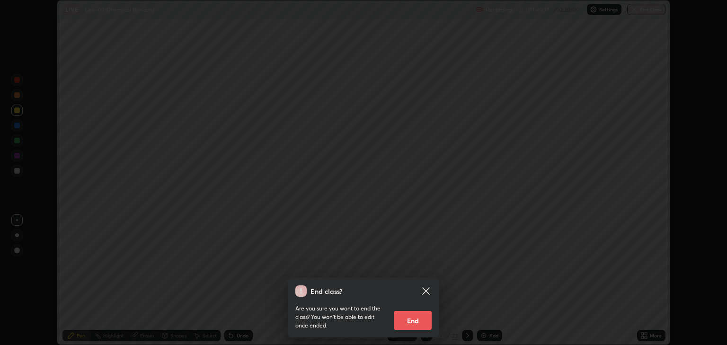
click at [417, 311] on button "End" at bounding box center [413, 320] width 38 height 19
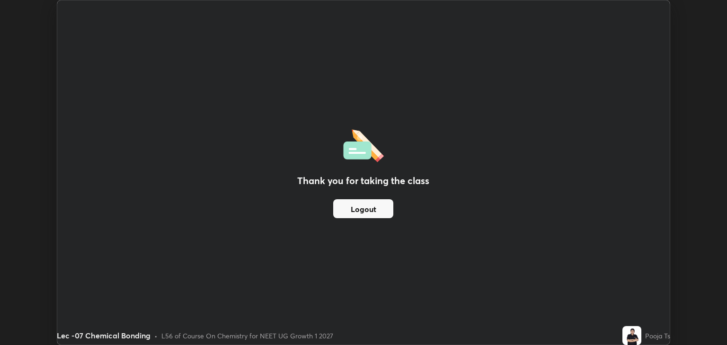
click at [384, 216] on button "Logout" at bounding box center [363, 208] width 60 height 19
click at [386, 211] on button "Logout" at bounding box center [363, 208] width 60 height 19
click at [483, 274] on div "Thank you for taking the class Logout" at bounding box center [363, 172] width 612 height 344
